Goal: Transaction & Acquisition: Purchase product/service

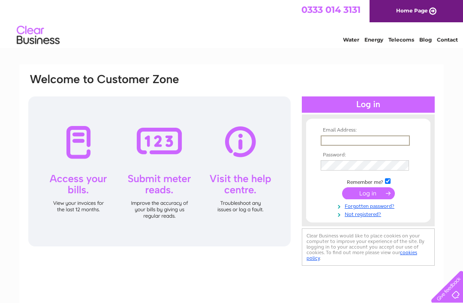
type input "[PERSON_NAME][EMAIL_ADDRESS][DOMAIN_NAME]"
click at [368, 194] on input "submit" at bounding box center [368, 193] width 53 height 12
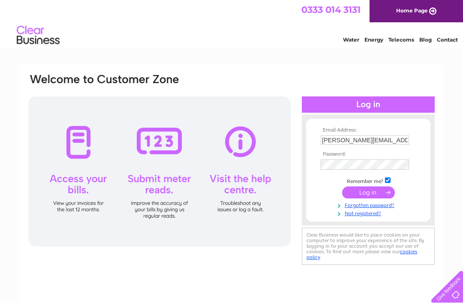
click at [373, 192] on input "submit" at bounding box center [368, 193] width 53 height 12
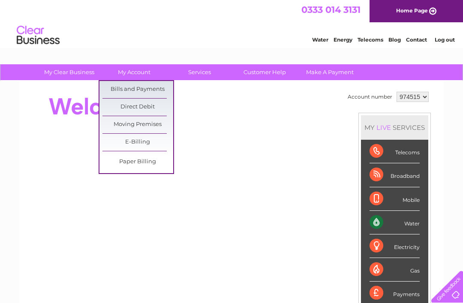
click at [143, 88] on link "Bills and Payments" at bounding box center [137, 89] width 71 height 17
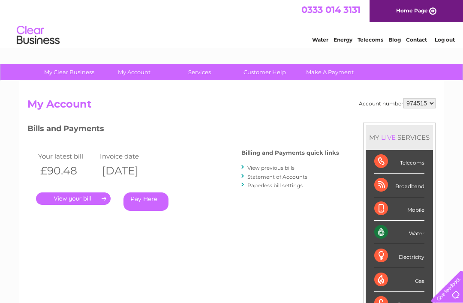
click at [75, 198] on link "." at bounding box center [73, 199] width 75 height 12
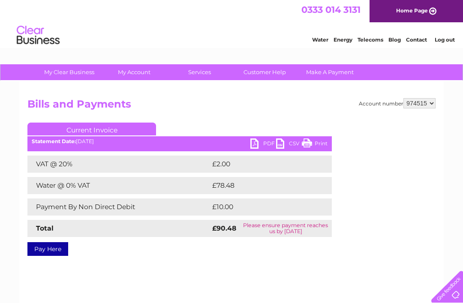
click at [284, 147] on link "CSV" at bounding box center [289, 145] width 26 height 12
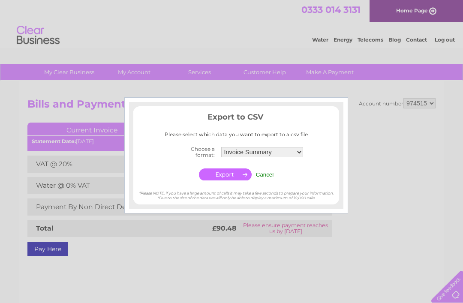
click at [268, 174] on input "Cancel" at bounding box center [265, 175] width 18 height 6
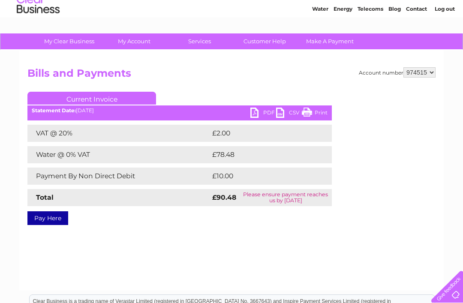
scroll to position [30, 0]
click at [317, 109] on link "Print" at bounding box center [315, 114] width 26 height 12
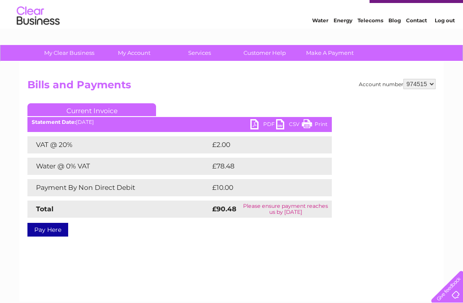
scroll to position [0, 0]
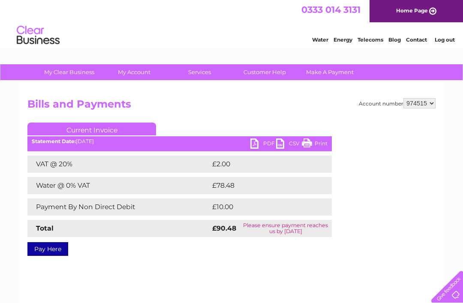
click at [251, 149] on link "PDF" at bounding box center [263, 145] width 26 height 12
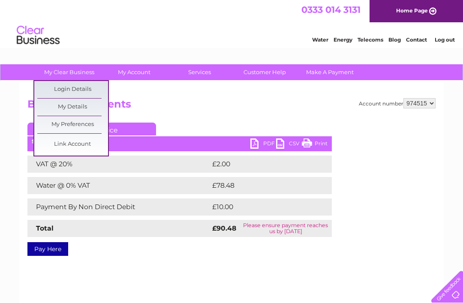
click at [258, 105] on h2 "Bills and Payments" at bounding box center [231, 106] width 408 height 16
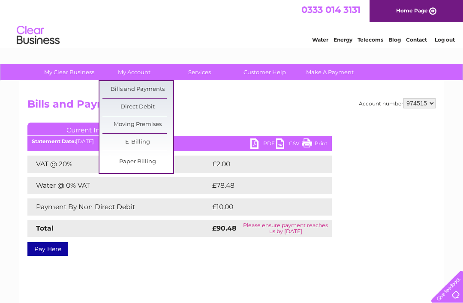
click at [235, 102] on h2 "Bills and Payments" at bounding box center [231, 106] width 408 height 16
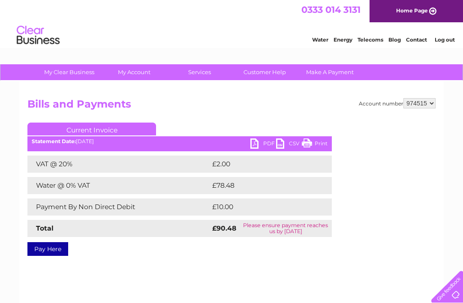
click at [412, 12] on link "Home Page" at bounding box center [416, 11] width 93 height 22
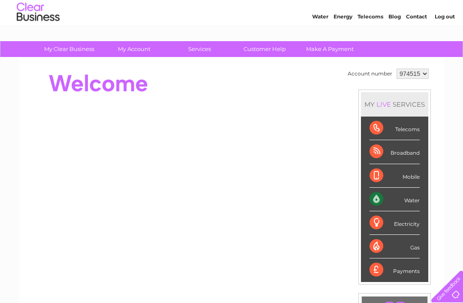
scroll to position [23, 0]
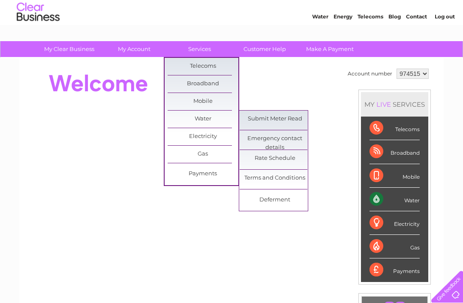
click at [277, 119] on link "Submit Meter Read" at bounding box center [275, 119] width 71 height 17
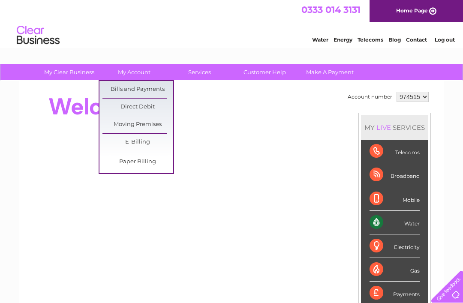
click at [149, 87] on link "Bills and Payments" at bounding box center [137, 89] width 71 height 17
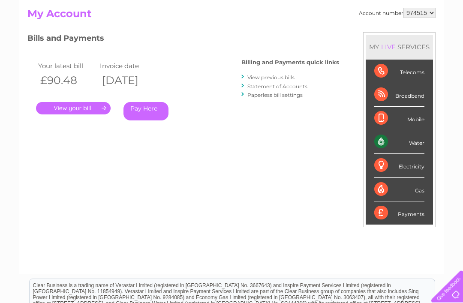
scroll to position [86, 0]
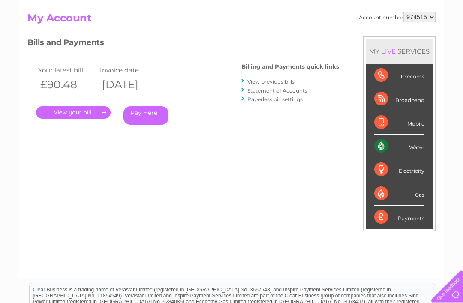
click at [69, 111] on link "." at bounding box center [73, 113] width 75 height 12
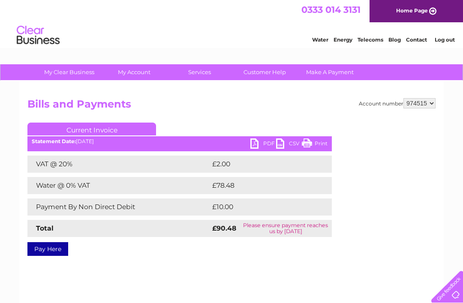
click at [49, 248] on link "Pay Here" at bounding box center [47, 249] width 41 height 14
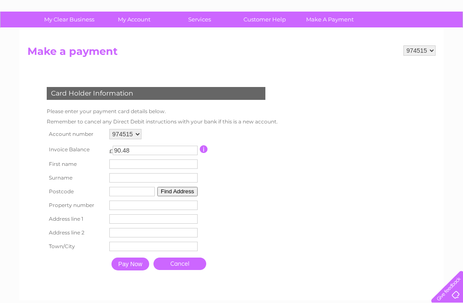
scroll to position [52, 0]
click at [142, 166] on input "text" at bounding box center [153, 164] width 88 height 9
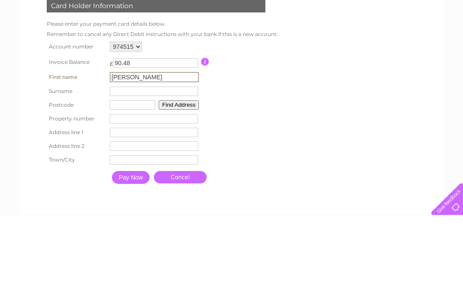
type input "James"
click at [132, 175] on input "text" at bounding box center [154, 179] width 88 height 9
type input "Pat"
type input "Paton"
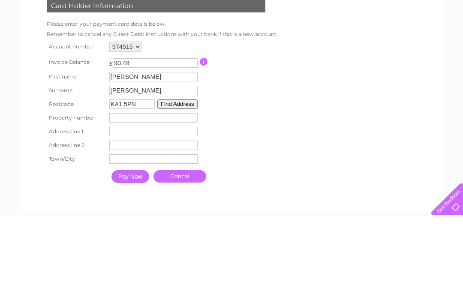
type input "KA1 5PN"
click at [187, 187] on button "Find Address" at bounding box center [177, 191] width 40 height 9
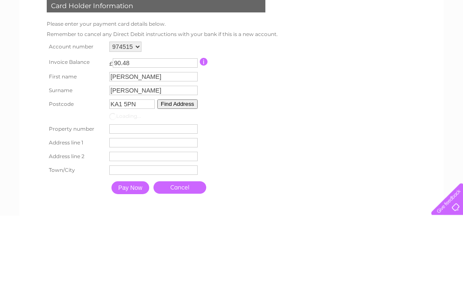
scroll to position [140, 0]
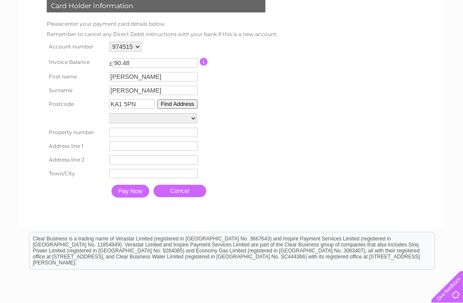
click at [191, 121] on select "3 Knockendale Cottage Old Granary, Dyke Dyke Farm Dyke Farm Cottage North Cotta…" at bounding box center [153, 118] width 88 height 10
select select ",,,Kilmarnock"
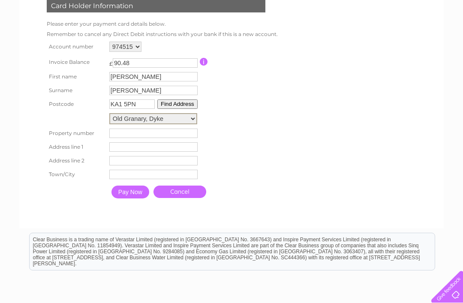
type input "Kilmarnock"
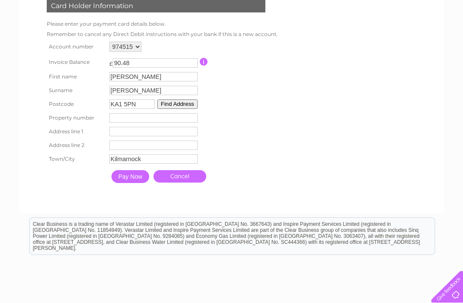
click at [188, 107] on button "Find Address" at bounding box center [177, 103] width 40 height 9
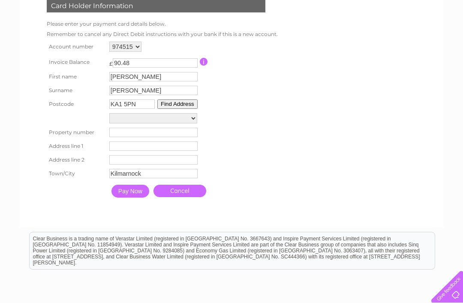
click at [190, 121] on select "3 Knockendale Cottage Old Granary, Dyke Dyke Farm Dyke Farm Cottage North Cotta…" at bounding box center [153, 118] width 88 height 10
select select ",,,Kilmarnock"
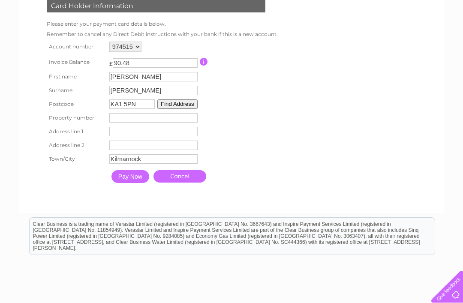
click at [142, 119] on input "number" at bounding box center [153, 117] width 88 height 9
click at [130, 134] on input "text" at bounding box center [153, 131] width 88 height 9
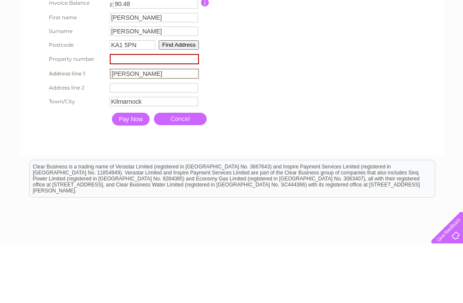
type input "Symington"
click at [161, 142] on input "text" at bounding box center [154, 146] width 88 height 9
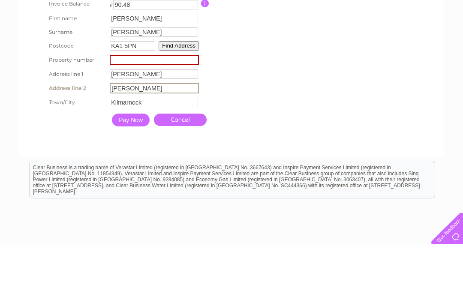
type input "Symington"
click at [156, 128] on input "Symington" at bounding box center [154, 132] width 88 height 9
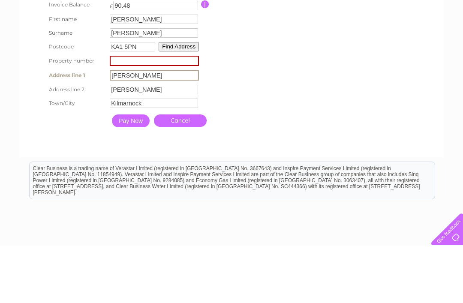
click at [158, 128] on input "Symington" at bounding box center [154, 133] width 89 height 10
type input "S"
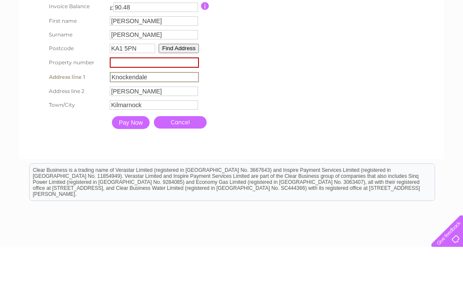
type input "Knockendale"
click at [188, 113] on input "number" at bounding box center [154, 118] width 89 height 10
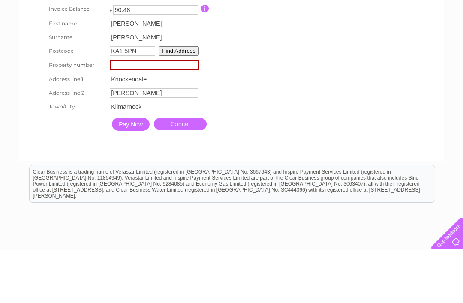
click at [134, 171] on input "Pay Now" at bounding box center [131, 177] width 38 height 13
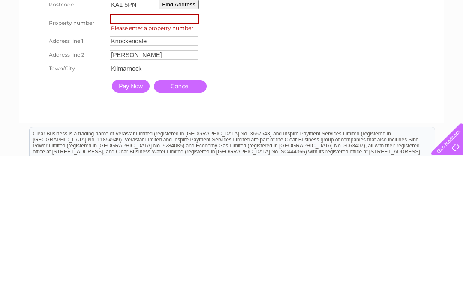
scroll to position [112, 0]
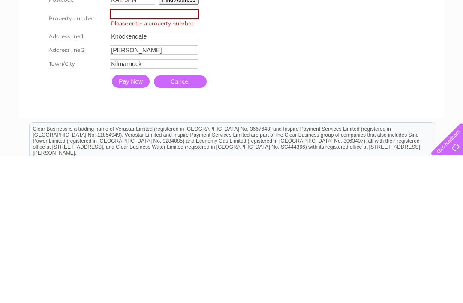
click at [187, 223] on link "Cancel" at bounding box center [180, 229] width 53 height 12
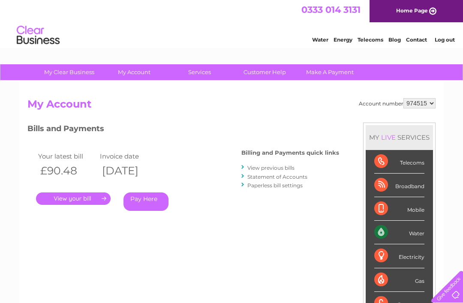
click at [87, 199] on link "." at bounding box center [73, 199] width 75 height 12
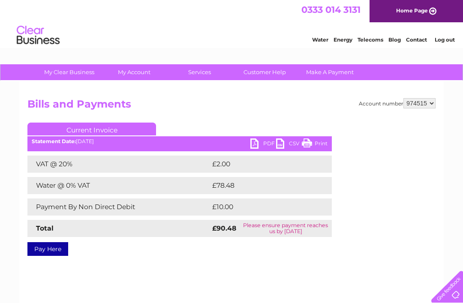
click at [256, 142] on link "PDF" at bounding box center [263, 145] width 26 height 12
